Goal: Task Accomplishment & Management: Use online tool/utility

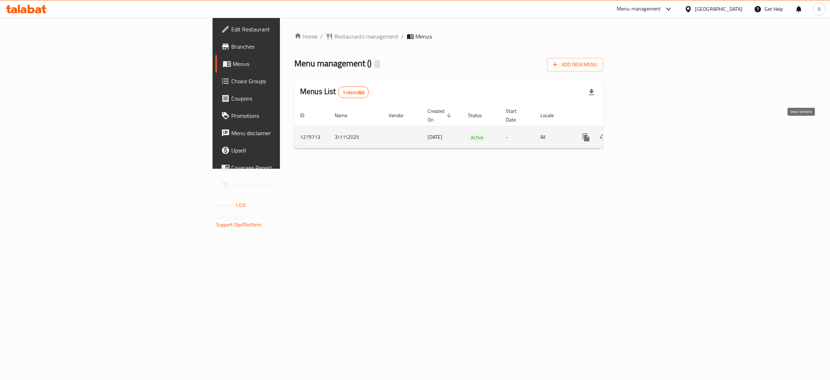
click at [642, 133] on icon "enhanced table" at bounding box center [637, 137] width 9 height 9
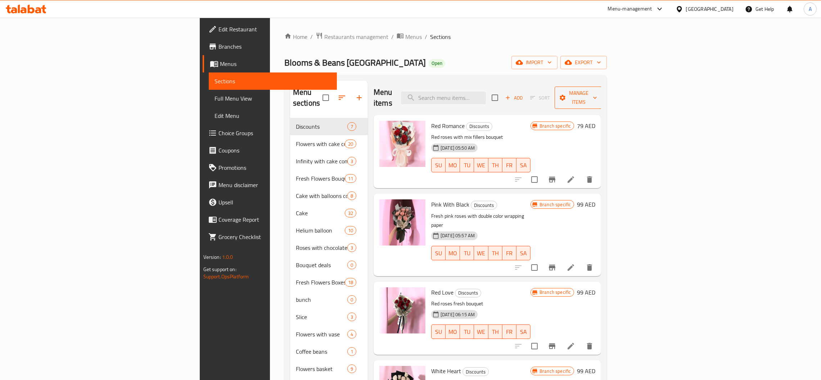
click at [597, 96] on span "Manage items" at bounding box center [579, 98] width 37 height 18
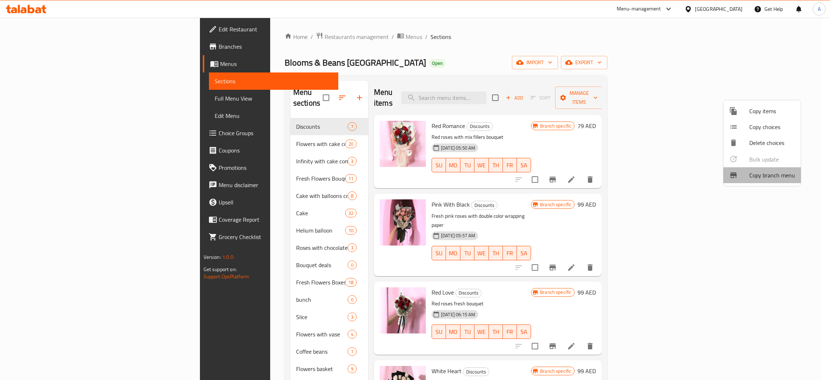
click at [761, 176] on span "Copy branch menu" at bounding box center [772, 175] width 46 height 9
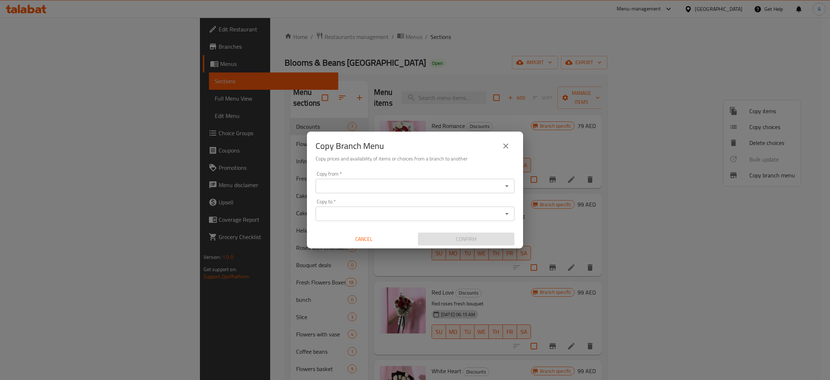
drag, startPoint x: 458, startPoint y: 179, endPoint x: 454, endPoint y: 181, distance: 4.7
click at [457, 179] on div "Copy from *" at bounding box center [414, 186] width 199 height 14
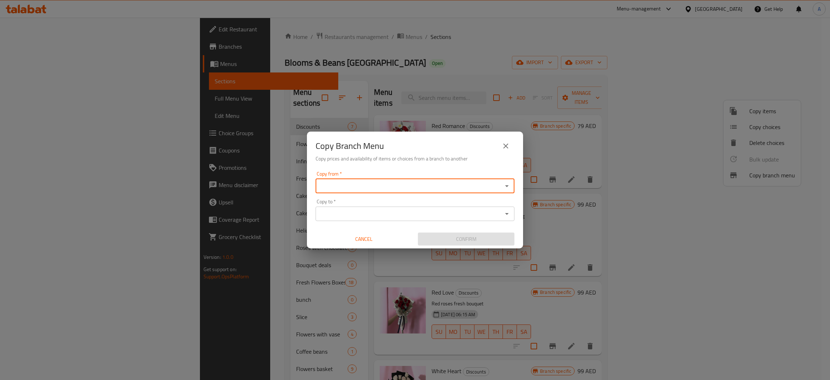
click at [425, 187] on input "Copy from   *" at bounding box center [409, 186] width 183 height 10
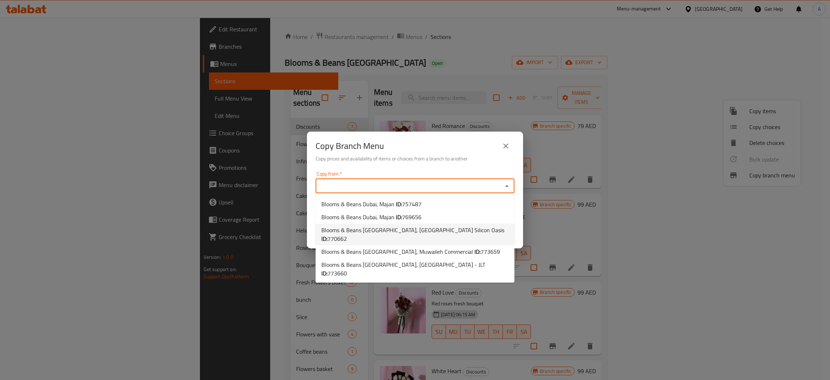
click at [423, 230] on span "Blooms & Beans Dubai, Dubai Silicon Oasis ID: 770662" at bounding box center [414, 233] width 187 height 17
type input "Blooms & Beans Dubai, Dubai Silicon Oasis"
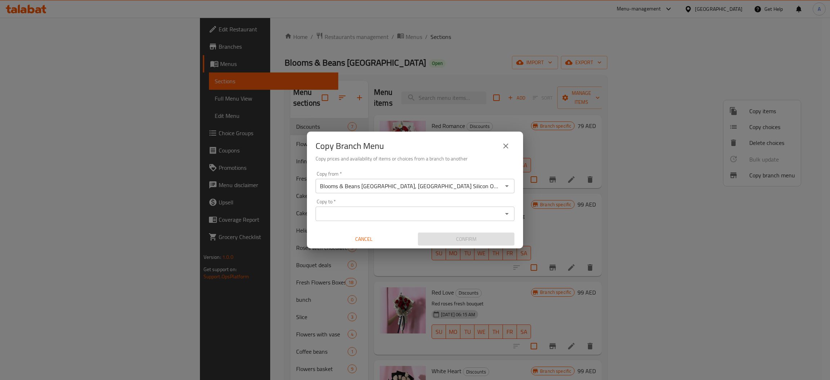
click at [384, 221] on div "Copy from   * Blooms & Beans Dubai, Dubai Silicon Oasis Copy from * Copy to   *…" at bounding box center [415, 208] width 216 height 80
click at [384, 217] on input "Copy to   *" at bounding box center [409, 213] width 183 height 10
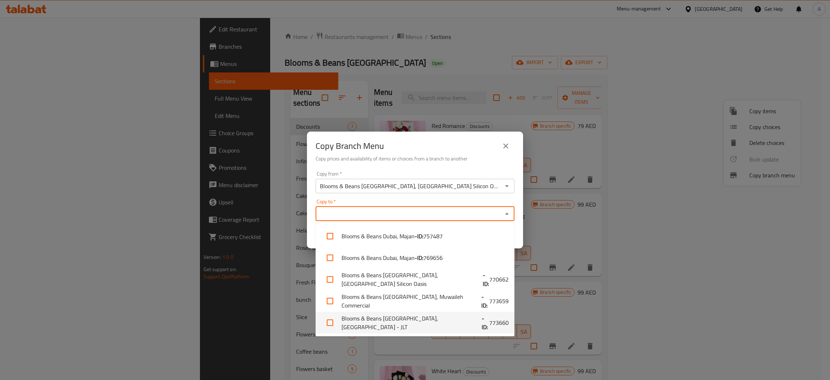
click at [410, 326] on li "Blooms & Beans Dubai, Jumeirah Lakes Towers - JLT - ID: 773660" at bounding box center [414, 322] width 199 height 22
checkbox input "true"
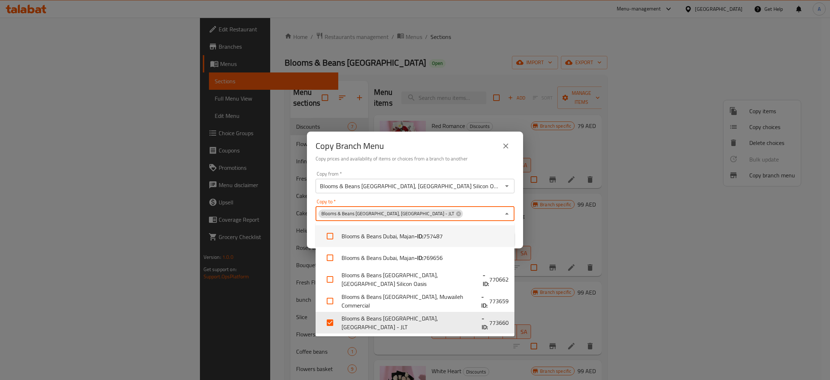
click at [476, 157] on h6 "Copy prices and availability of items or choices from a branch to another" at bounding box center [414, 158] width 199 height 8
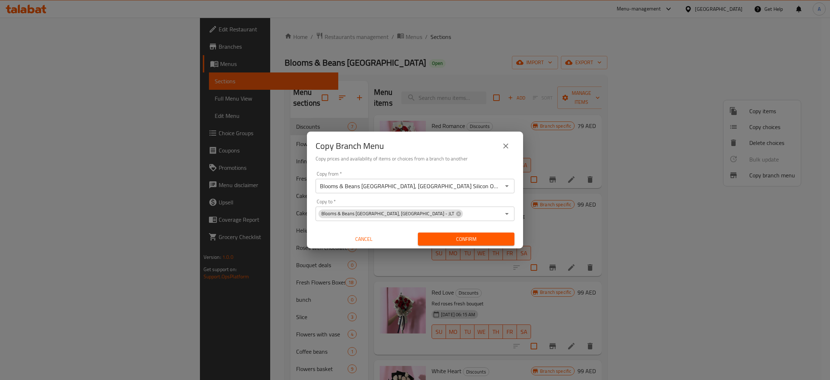
click at [468, 242] on span "Confirm" at bounding box center [465, 238] width 85 height 9
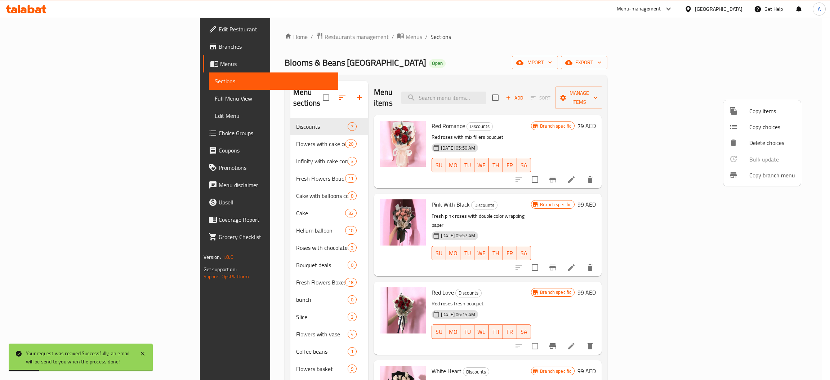
click at [779, 64] on div at bounding box center [415, 190] width 830 height 380
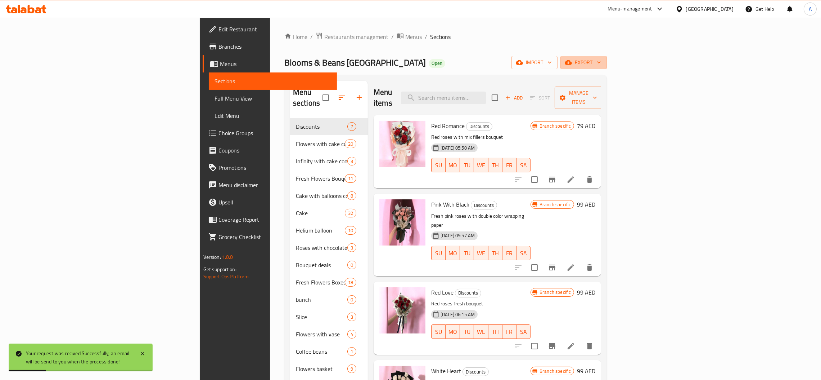
click at [601, 64] on span "export" at bounding box center [583, 62] width 35 height 9
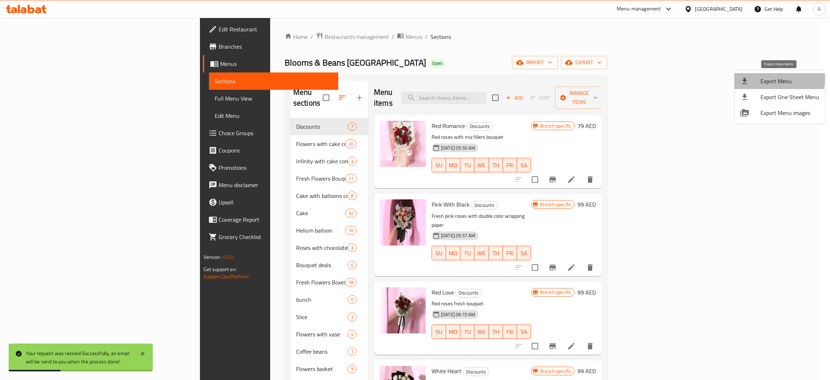
click at [773, 80] on span "Export Menu" at bounding box center [789, 81] width 59 height 9
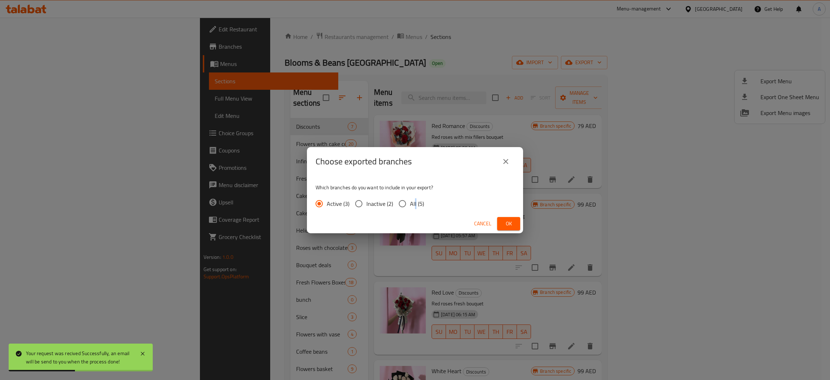
click at [414, 209] on label "All (5)" at bounding box center [409, 203] width 29 height 15
click at [399, 207] on input "All (5)" at bounding box center [402, 203] width 15 height 15
radio input "true"
click at [509, 221] on span "Ok" at bounding box center [509, 223] width 12 height 9
